Goal: Information Seeking & Learning: Learn about a topic

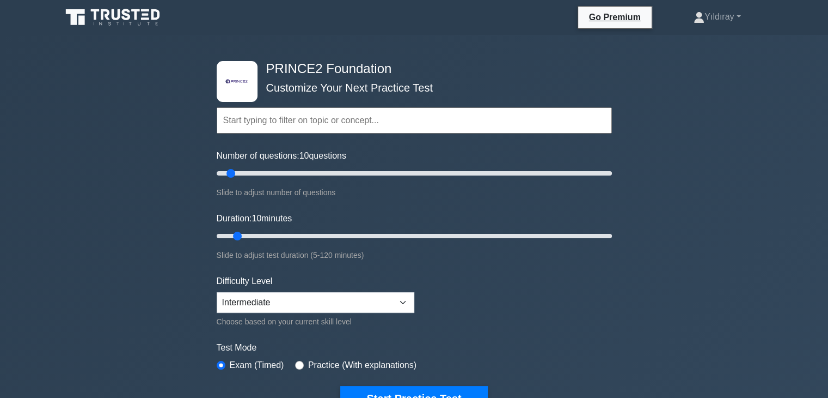
click at [693, 258] on div ".st0{fill-rule:evenodd;clip-rule:evenodd;fill:#000041;} .st1{fill-rule:evenodd;…" at bounding box center [414, 367] width 828 height 665
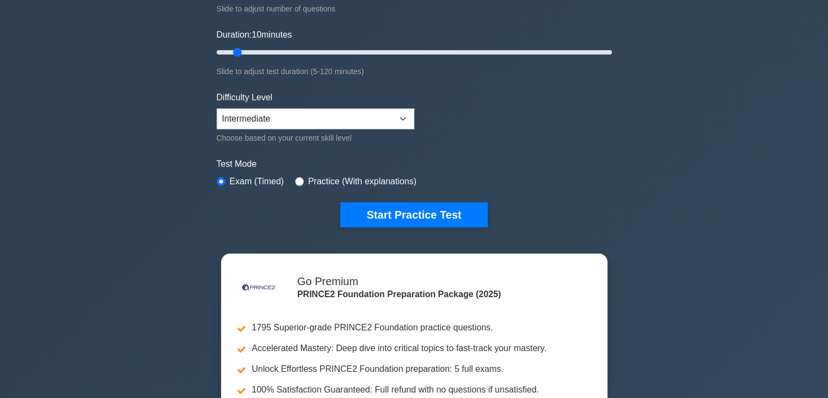
scroll to position [174, 0]
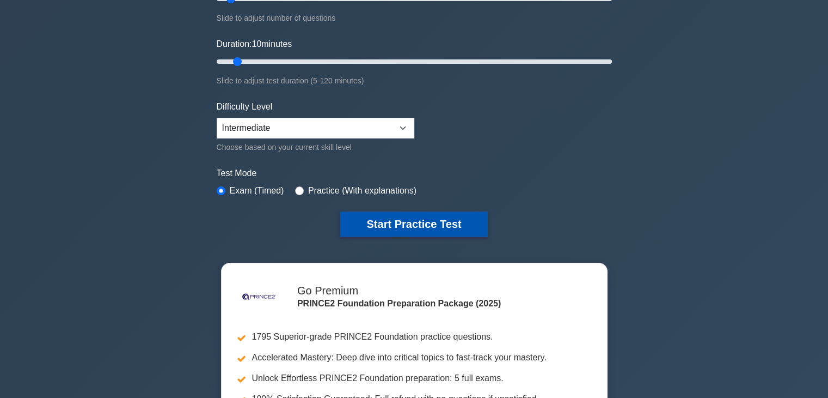
click at [455, 225] on button "Start Practice Test" at bounding box center [413, 223] width 147 height 25
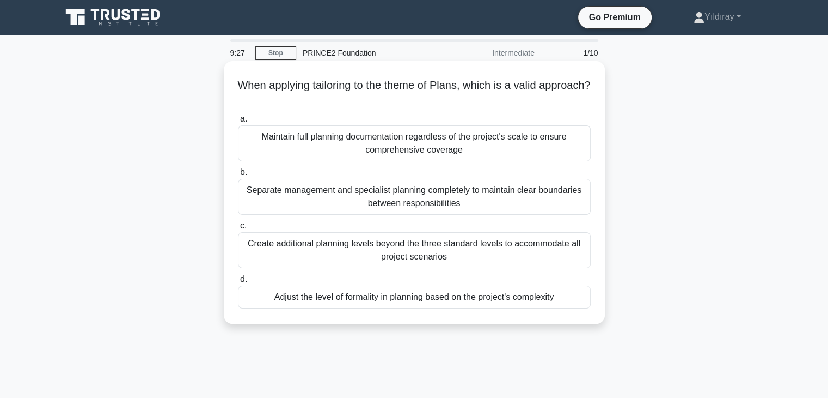
click at [504, 296] on div "Adjust the level of formality in planning based on the project's complexity" at bounding box center [414, 296] width 353 height 23
click at [238, 283] on input "d. Adjust the level of formality in planning based on the project's complexity" at bounding box center [238, 279] width 0 height 7
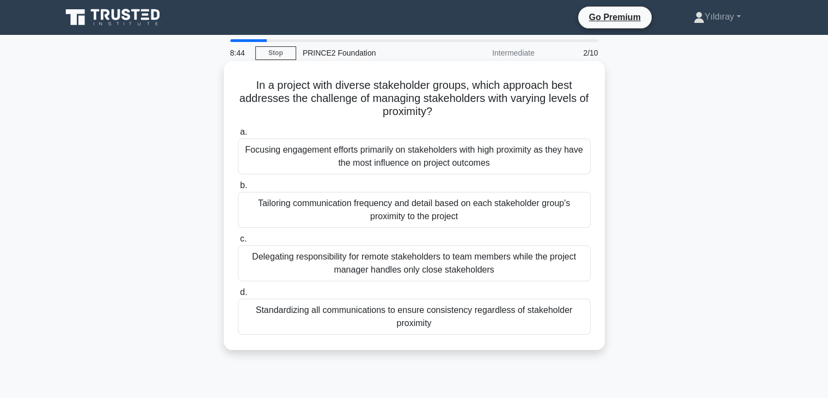
click at [498, 206] on div "Tailoring communication frequency and detail based on each stakeholder group's …" at bounding box center [414, 210] width 353 height 36
click at [238, 189] on input "b. Tailoring communication frequency and detail based on each stakeholder group…" at bounding box center [238, 185] width 0 height 7
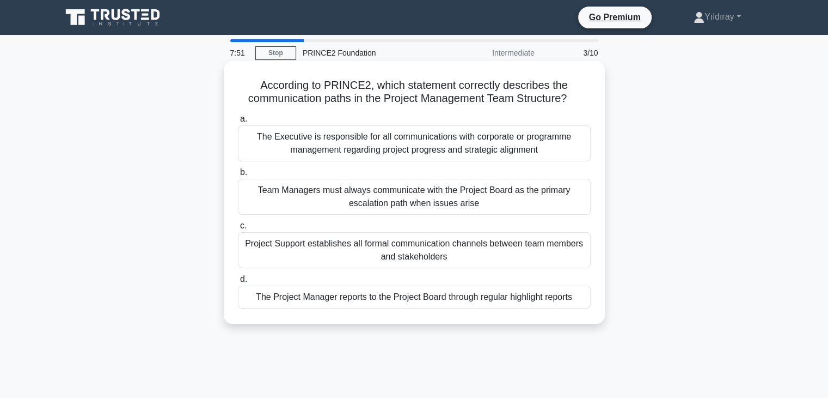
click at [555, 299] on div "The Project Manager reports to the Project Board through regular highlight repo…" at bounding box center [414, 296] width 353 height 23
click at [238, 283] on input "d. The Project Manager reports to the Project Board through regular highlight r…" at bounding box center [238, 279] width 0 height 7
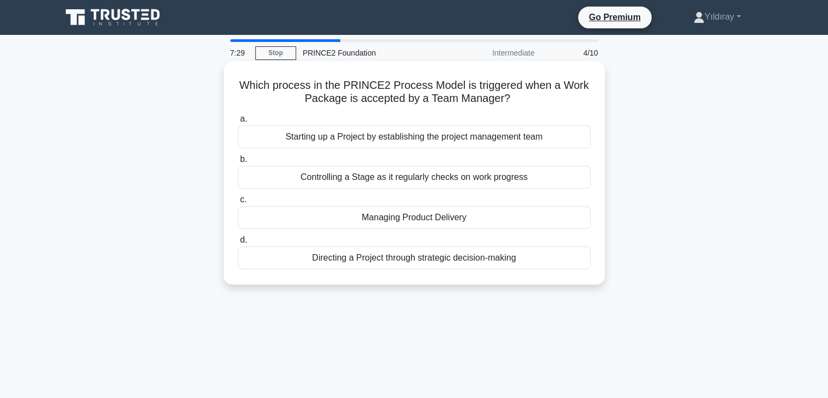
click at [472, 214] on div "Managing Product Delivery" at bounding box center [414, 217] width 353 height 23
click at [238, 203] on input "c. Managing Product Delivery" at bounding box center [238, 199] width 0 height 7
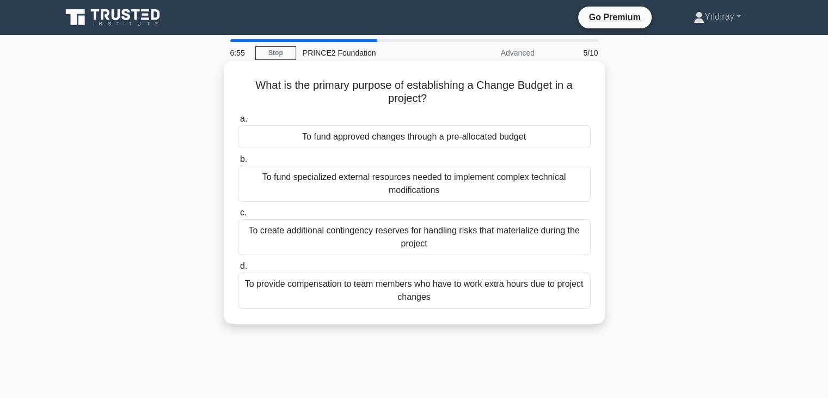
click at [514, 139] on div "To fund approved changes through a pre-allocated budget" at bounding box center [414, 136] width 353 height 23
click at [238, 123] on input "a. To fund approved changes through a pre-allocated budget" at bounding box center [238, 118] width 0 height 7
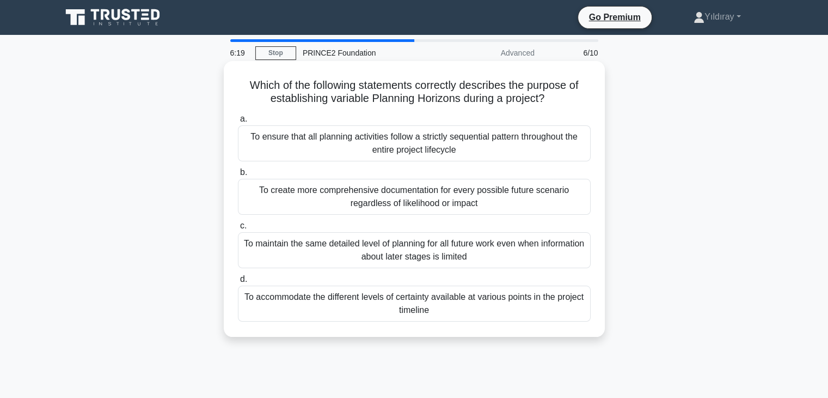
click at [530, 303] on div "To accommodate the different levels of certainty available at various points in…" at bounding box center [414, 303] width 353 height 36
click at [238, 283] on input "d. To accommodate the different levels of certainty available at various points…" at bounding box center [238, 279] width 0 height 7
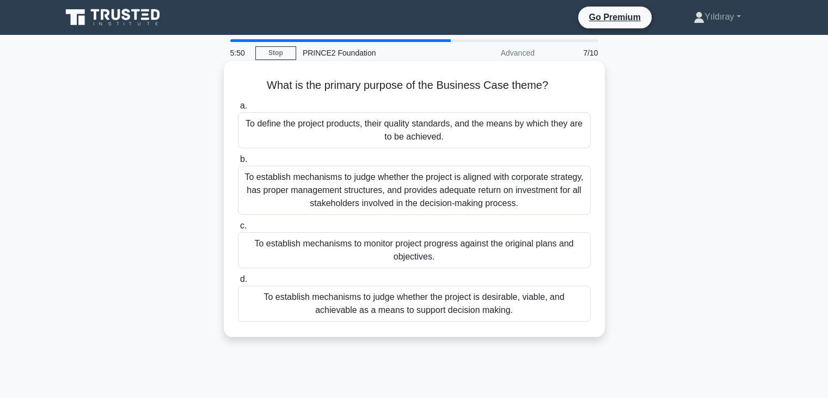
click at [496, 313] on div "To establish mechanisms to judge whether the project is desirable, viable, and …" at bounding box center [414, 303] width 353 height 36
click at [238, 283] on input "d. To establish mechanisms to judge whether the project is desirable, viable, a…" at bounding box center [238, 279] width 0 height 7
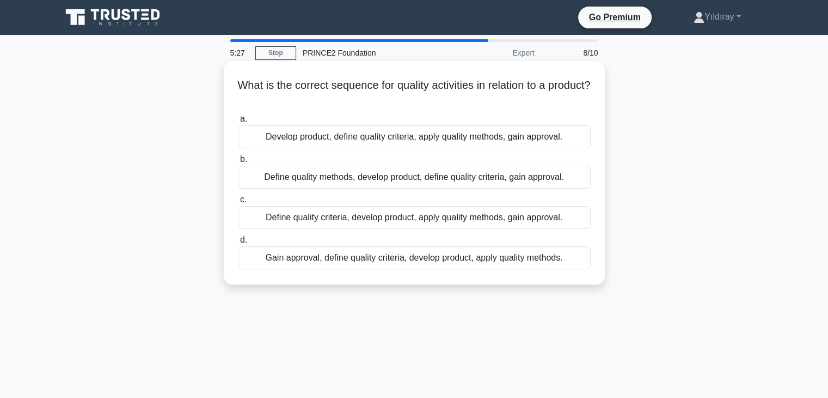
click at [443, 223] on div "Define quality criteria, develop product, apply quality methods, gain approval." at bounding box center [414, 217] width 353 height 23
click at [238, 203] on input "c. Define quality criteria, develop product, apply quality methods, gain approv…" at bounding box center [238, 199] width 0 height 7
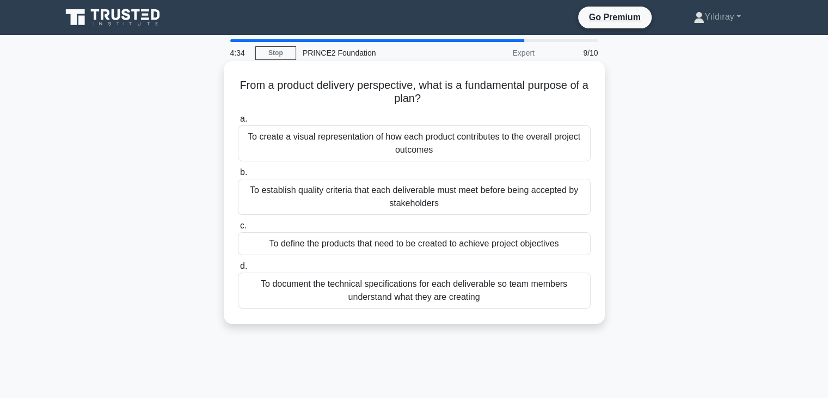
click at [539, 241] on div "To define the products that need to be created to achieve project objectives" at bounding box center [414, 243] width 353 height 23
click at [238, 229] on input "c. To define the products that need to be created to achieve project objectives" at bounding box center [238, 225] width 0 height 7
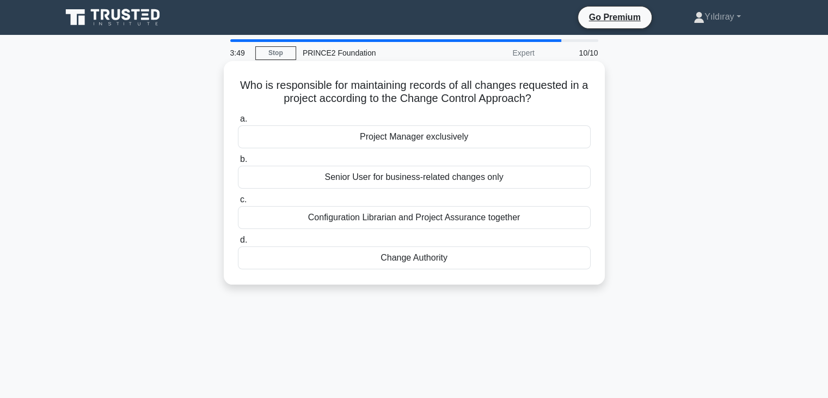
click at [448, 253] on div "Change Authority" at bounding box center [414, 257] width 353 height 23
click at [238, 243] on input "d. Change Authority" at bounding box center [238, 239] width 0 height 7
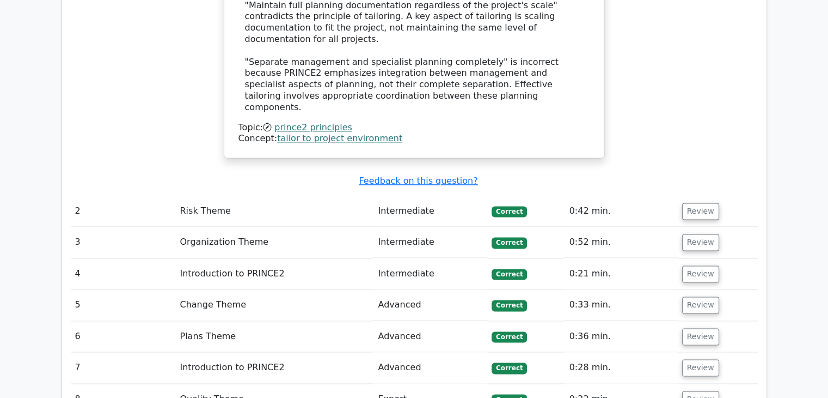
scroll to position [1438, 0]
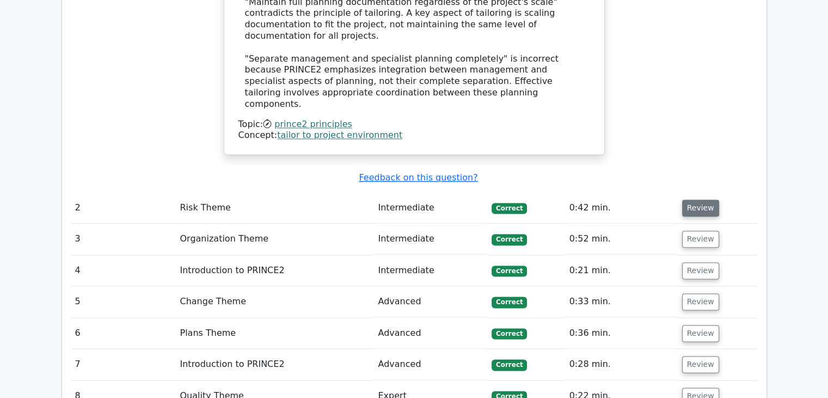
click at [698, 199] on button "Review" at bounding box center [701, 207] width 37 height 17
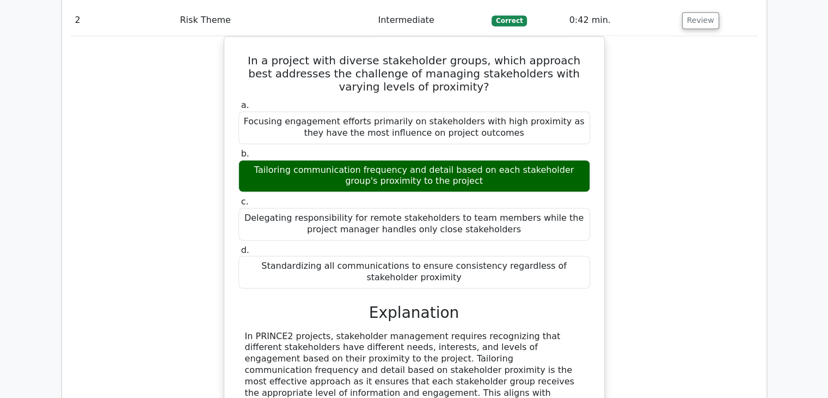
scroll to position [1634, 0]
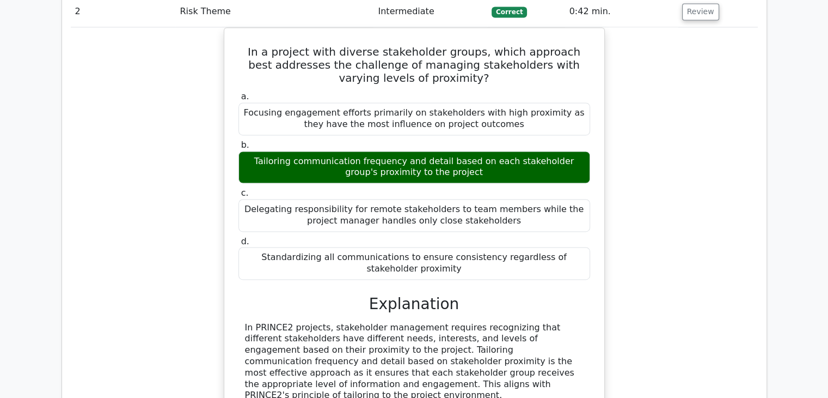
click at [651, 275] on div "In a project with diverse stakeholder groups, which approach best addresses the…" at bounding box center [414, 299] width 687 height 545
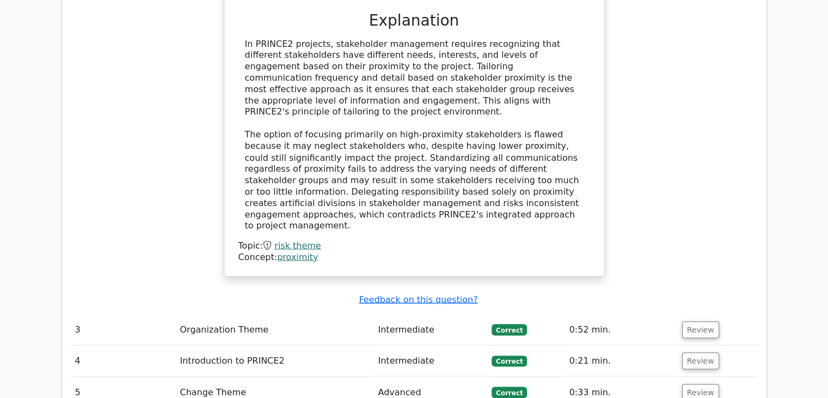
scroll to position [1939, 0]
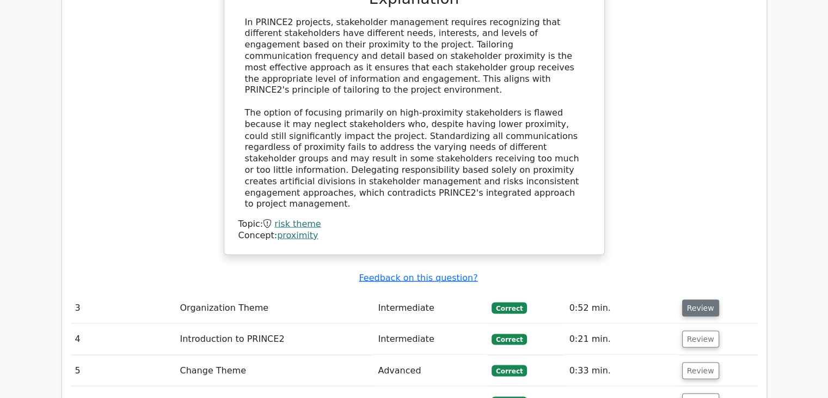
click at [696, 299] on button "Review" at bounding box center [701, 307] width 37 height 17
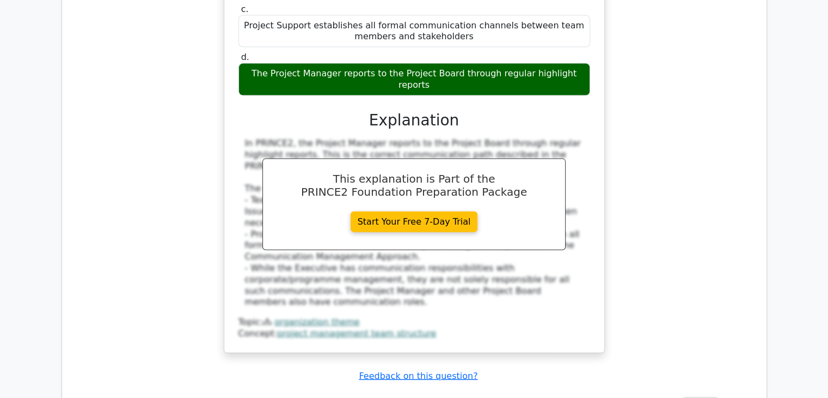
scroll to position [2440, 0]
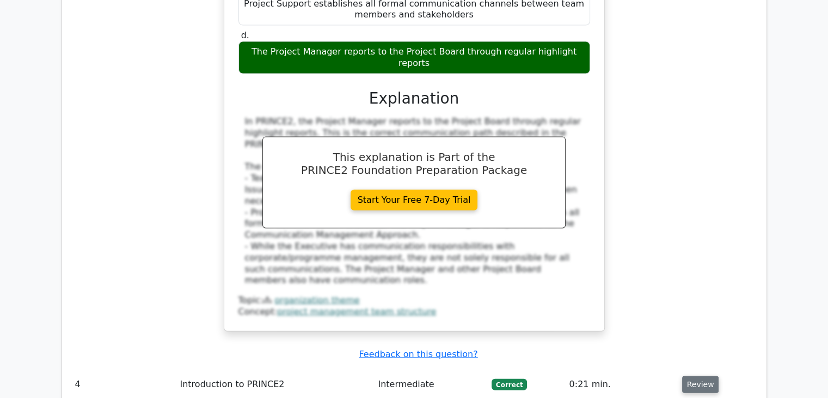
click at [693, 376] on button "Review" at bounding box center [701, 384] width 37 height 17
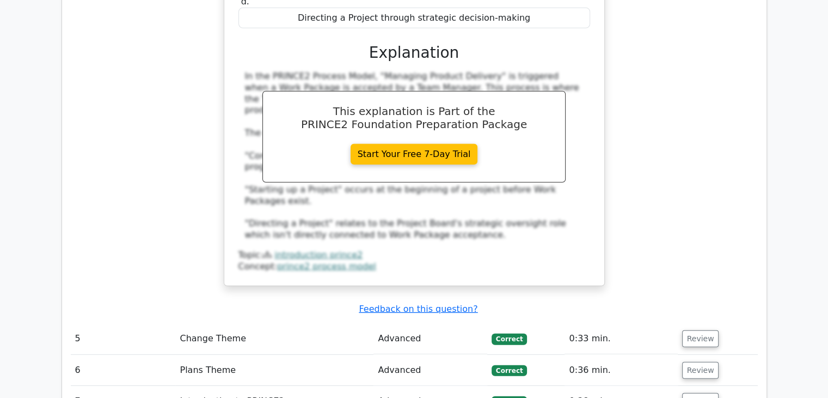
scroll to position [3007, 0]
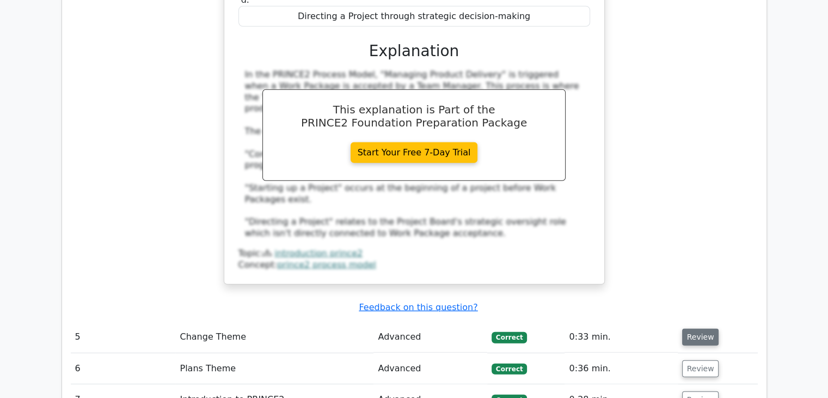
click at [686, 328] on button "Review" at bounding box center [701, 336] width 37 height 17
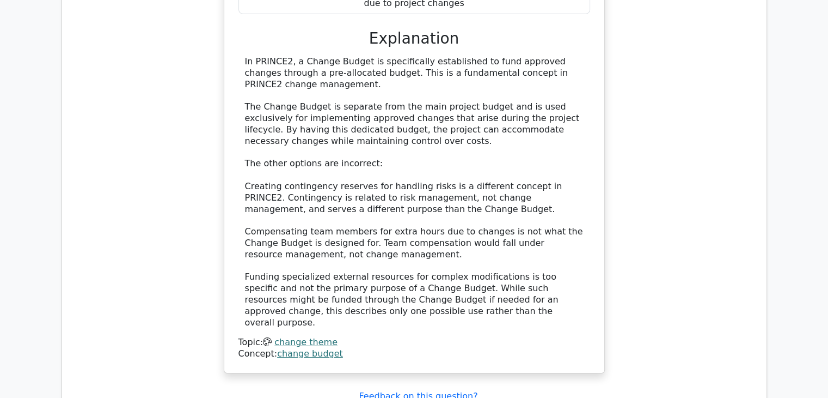
scroll to position [3595, 0]
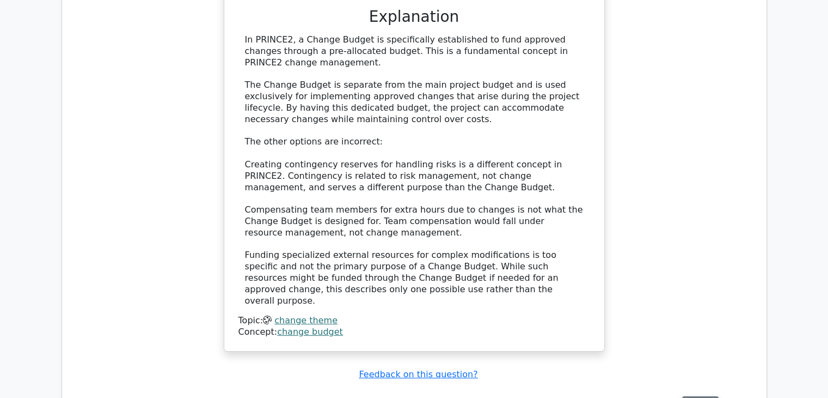
click at [689, 396] on button "Review" at bounding box center [701, 404] width 37 height 17
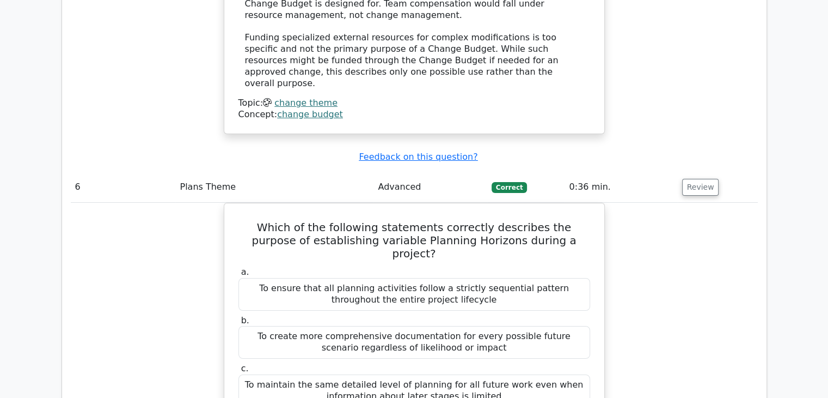
scroll to position [3813, 0]
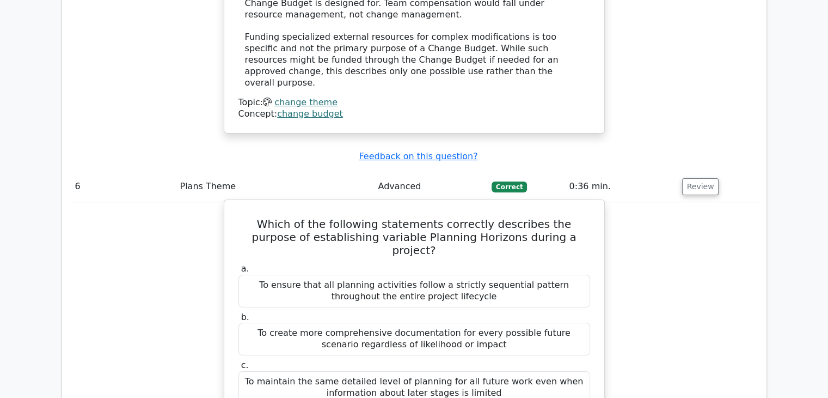
drag, startPoint x: 253, startPoint y: 231, endPoint x: 447, endPoint y: 247, distance: 194.0
copy div "To accommodate the different levels of certainty available at various points in…"
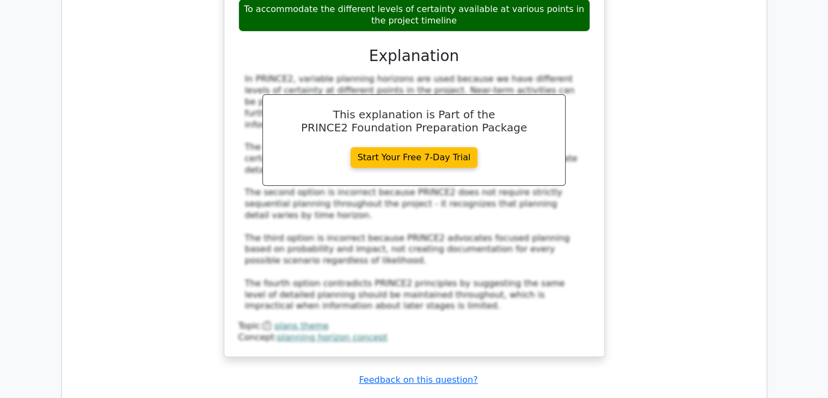
scroll to position [4249, 0]
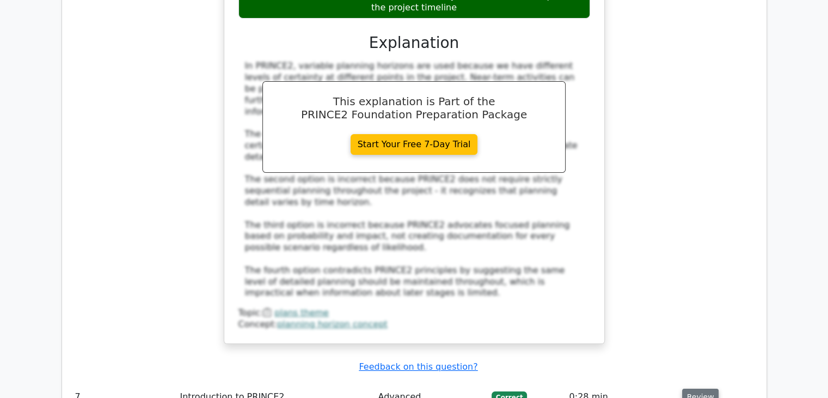
click at [693, 388] on button "Review" at bounding box center [701, 396] width 37 height 17
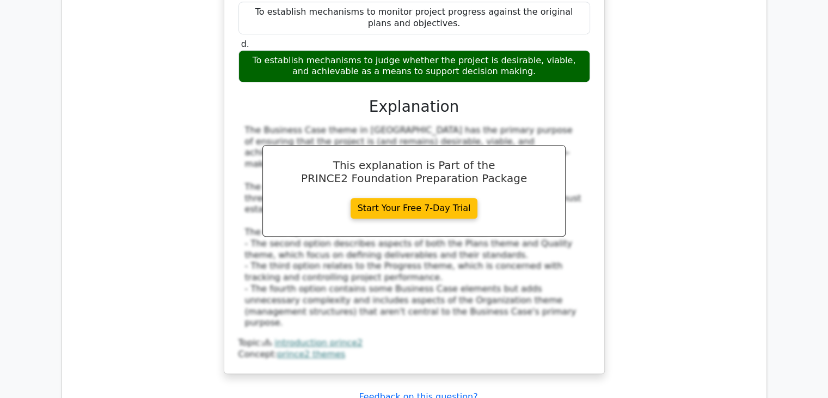
scroll to position [4848, 0]
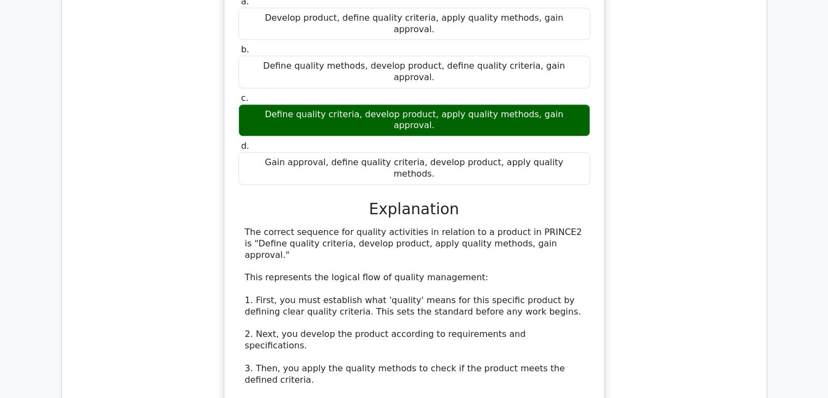
scroll to position [5393, 0]
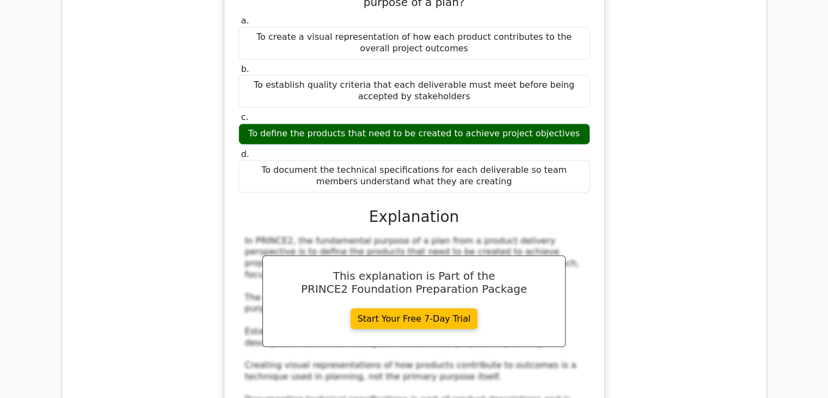
scroll to position [5992, 0]
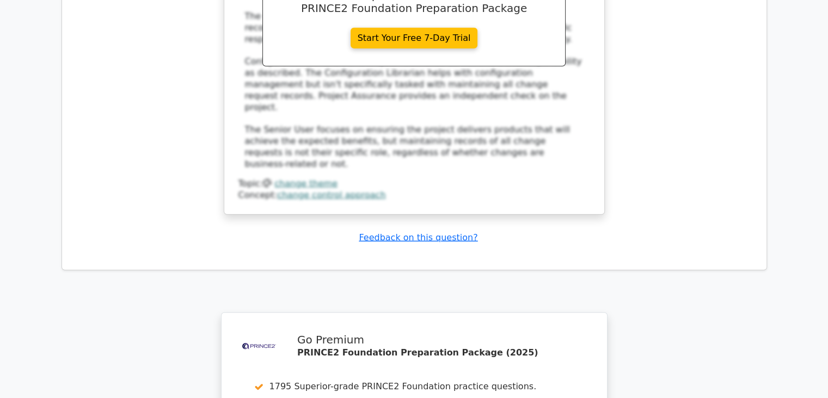
scroll to position [6809, 0]
